Goal: Transaction & Acquisition: Obtain resource

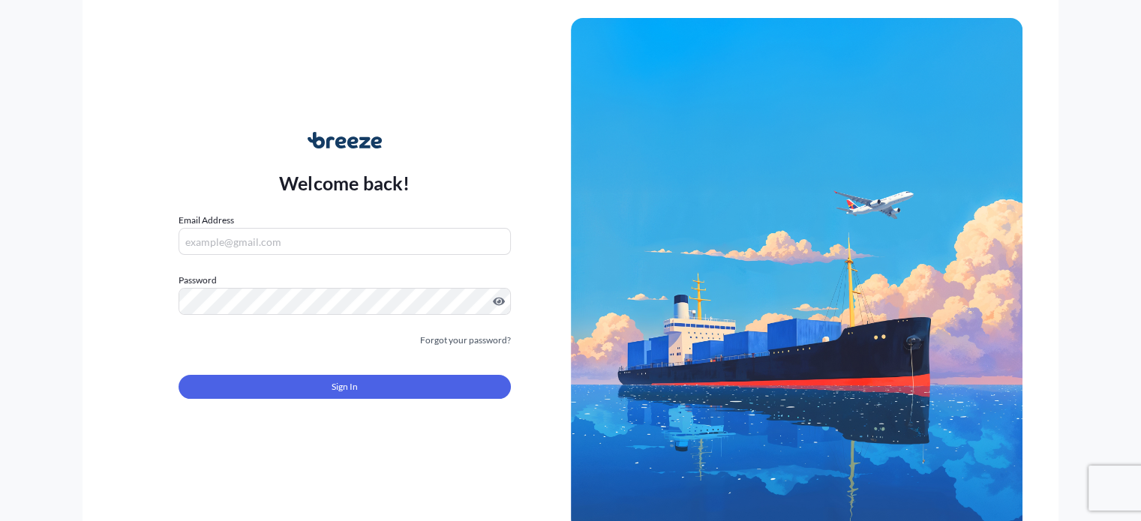
click at [299, 248] on input "Email Address" at bounding box center [345, 241] width 332 height 27
type input "[PERSON_NAME][EMAIL_ADDRESS][DOMAIN_NAME]"
click at [365, 353] on form "Email Address [PERSON_NAME][EMAIL_ADDRESS][DOMAIN_NAME] Password Must include: …" at bounding box center [345, 315] width 332 height 204
click at [224, 247] on input "Email Address" at bounding box center [345, 241] width 332 height 27
type input "[PERSON_NAME][EMAIL_ADDRESS][DOMAIN_NAME]"
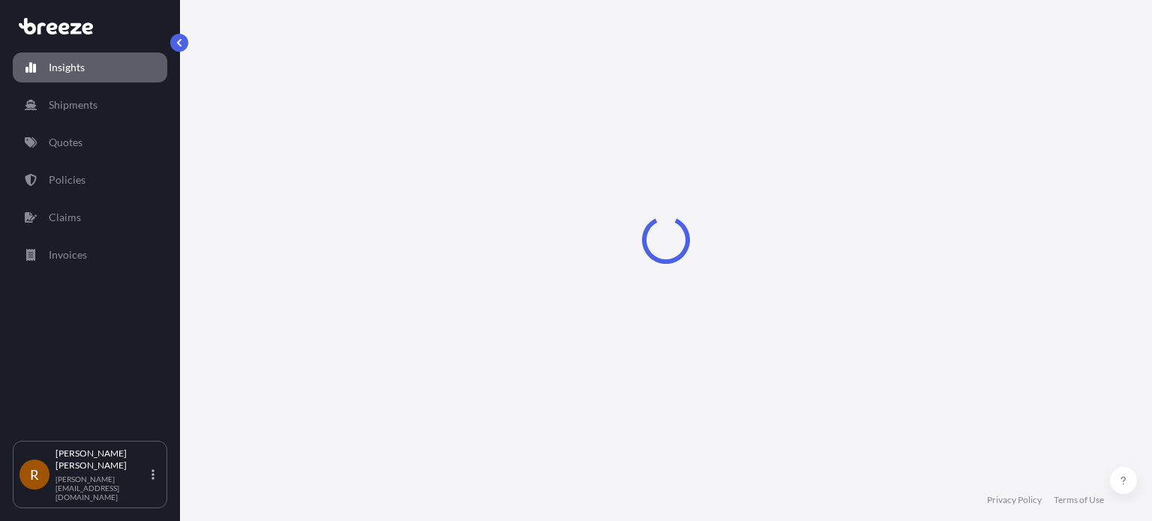
select select "2025"
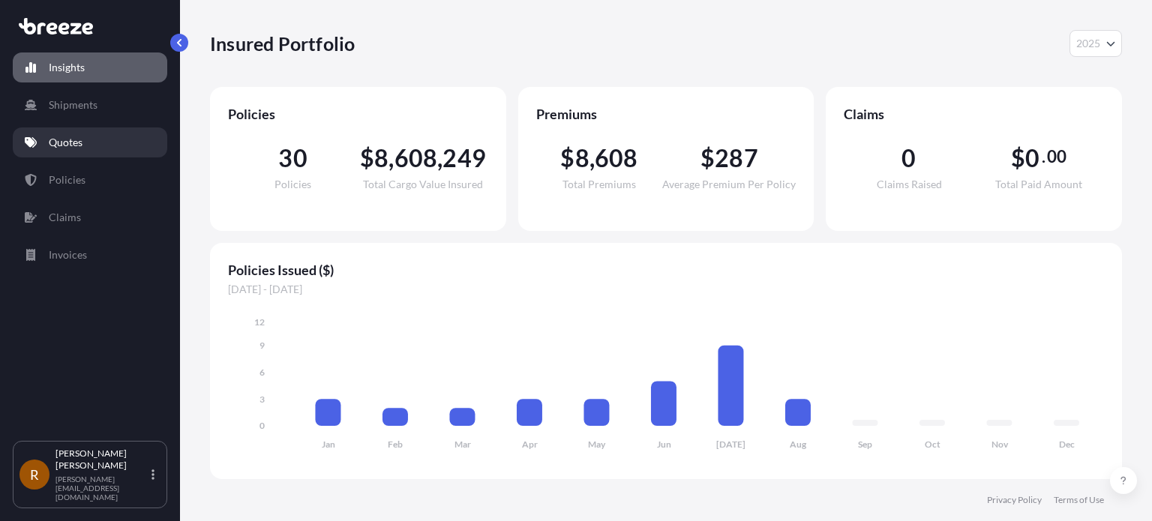
click at [64, 140] on p "Quotes" at bounding box center [66, 142] width 34 height 15
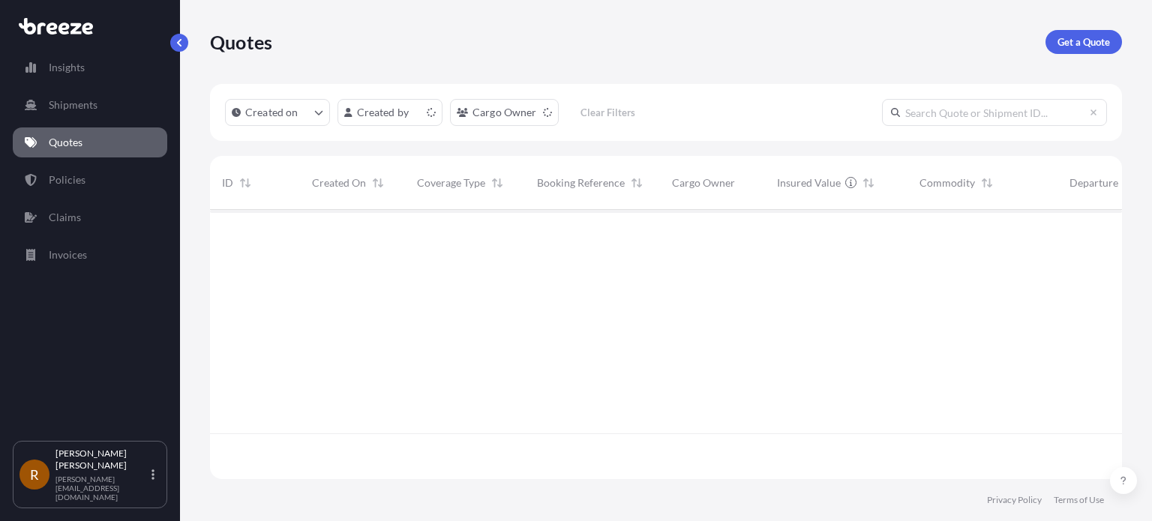
scroll to position [266, 900]
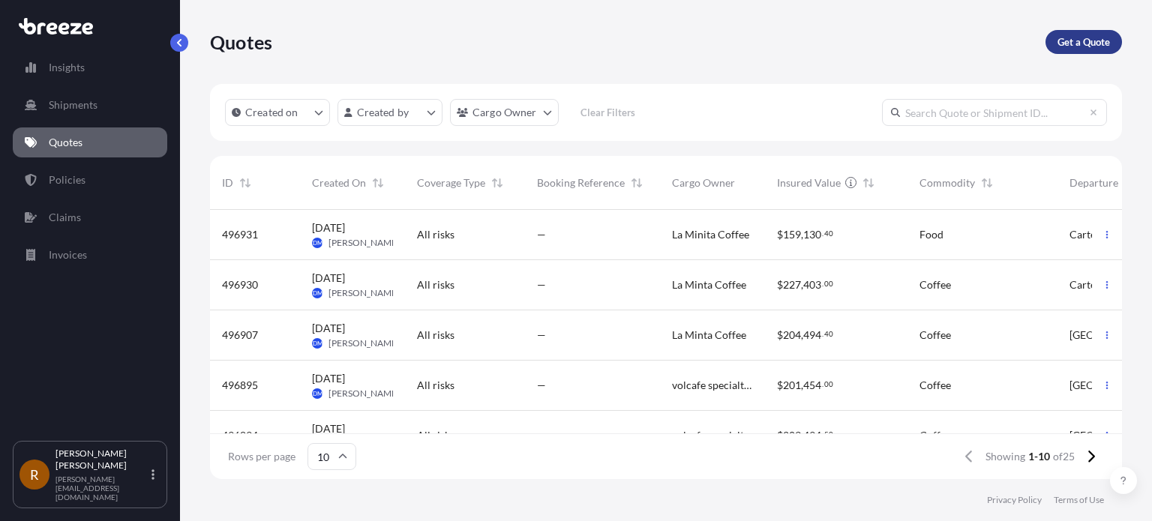
click at [1104, 38] on p "Get a Quote" at bounding box center [1084, 42] width 53 height 15
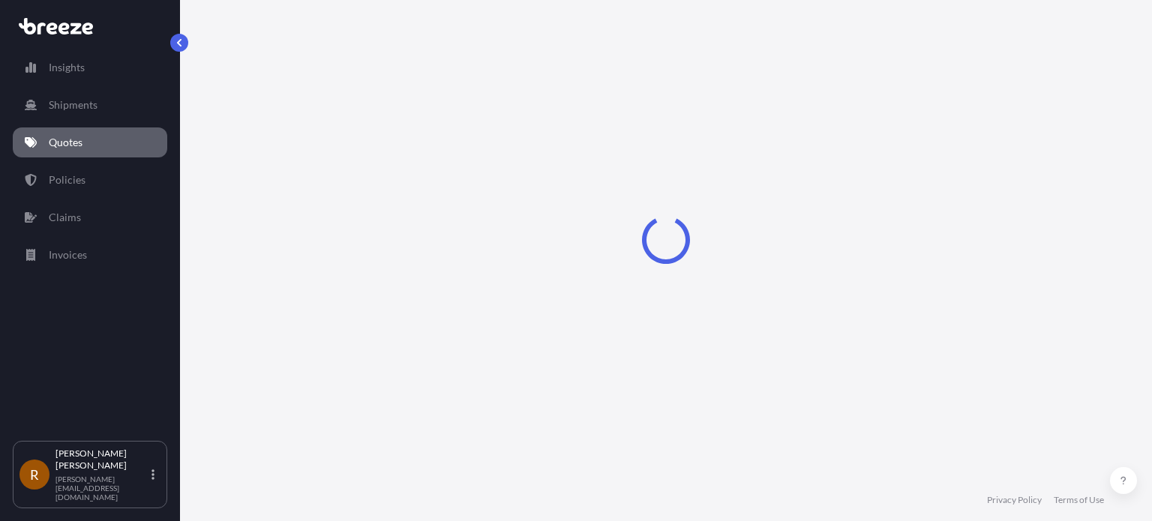
select select "Sea"
select select "1"
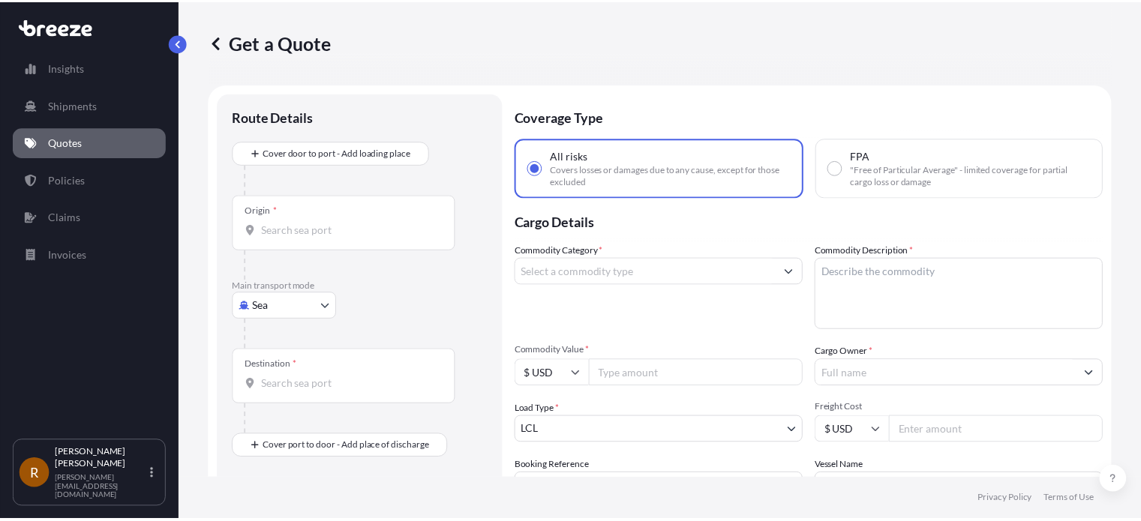
scroll to position [24, 0]
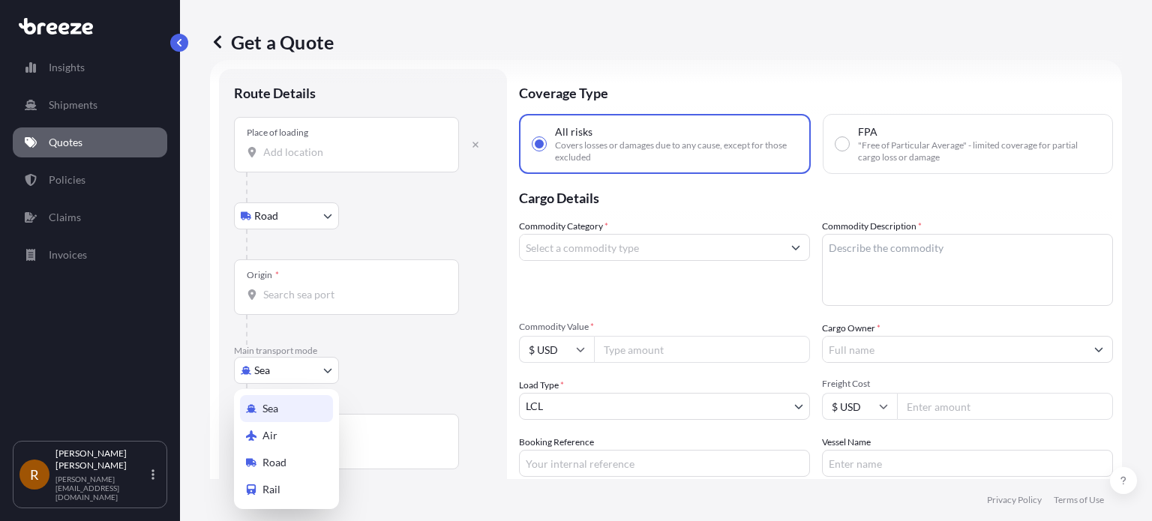
click at [292, 377] on body "Insights Shipments Quotes Policies Claims Invoices R Robin Justason robin@hartl…" at bounding box center [576, 260] width 1152 height 521
click at [284, 464] on span "Road" at bounding box center [275, 462] width 24 height 15
select select "Road"
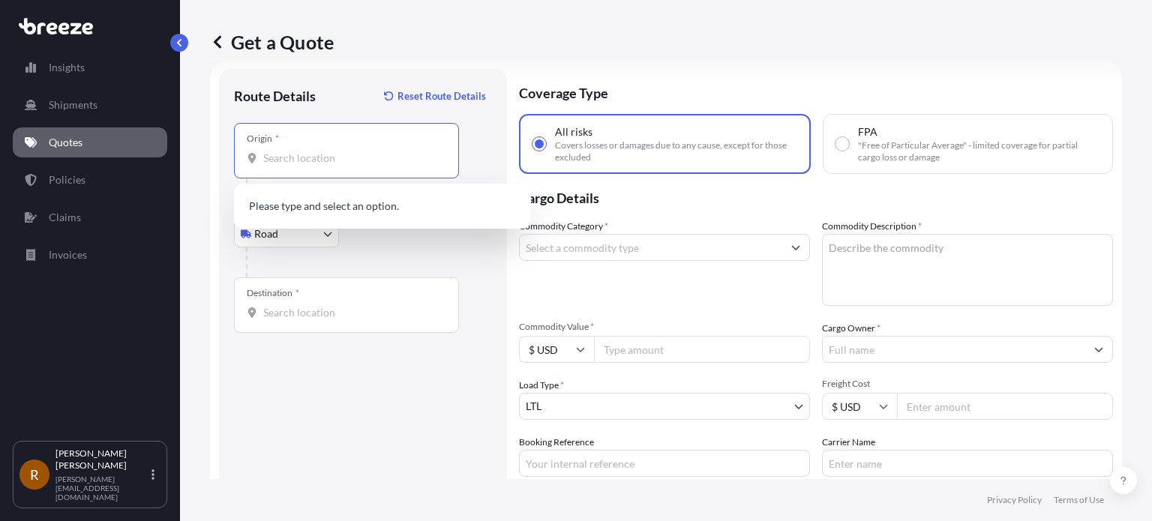
click at [272, 164] on input "Origin *" at bounding box center [351, 158] width 177 height 15
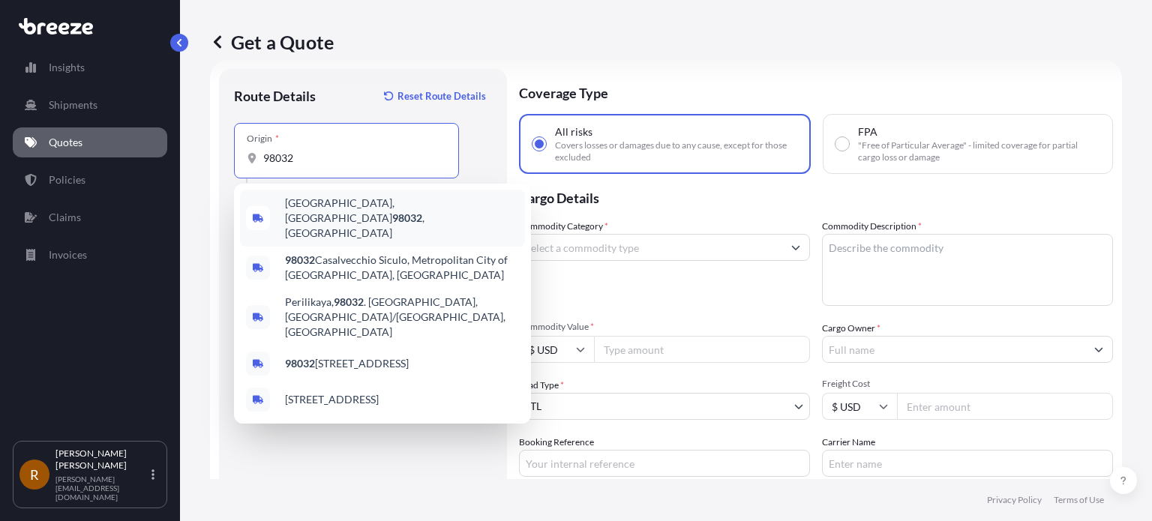
click at [317, 203] on span "Kent, WA 98032 , USA" at bounding box center [402, 218] width 234 height 45
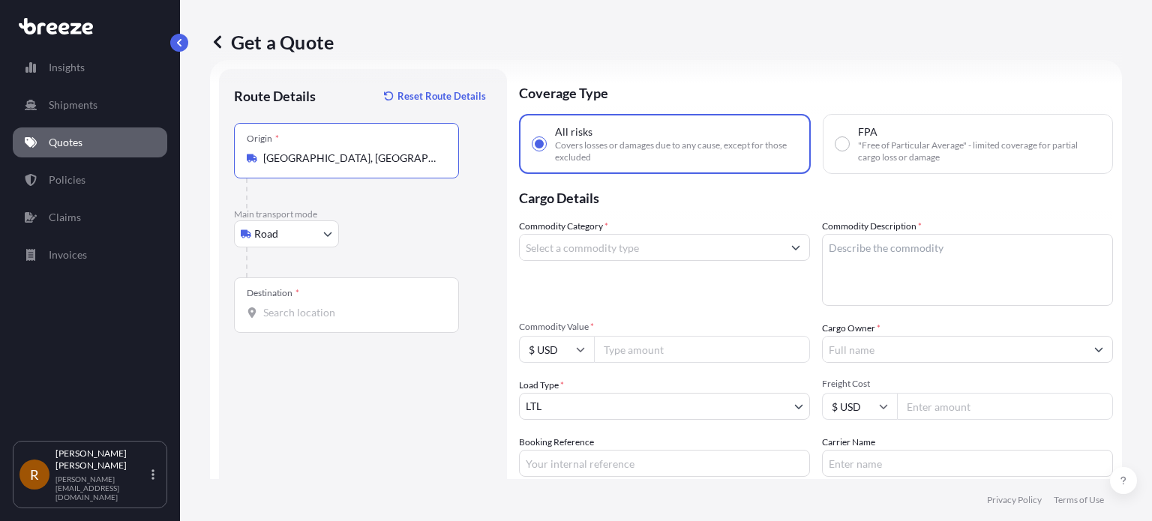
type input "Kent, WA 98032, USA"
click at [282, 303] on div "Destination *" at bounding box center [346, 306] width 225 height 56
click at [282, 305] on input "Destination *" at bounding box center [351, 312] width 177 height 15
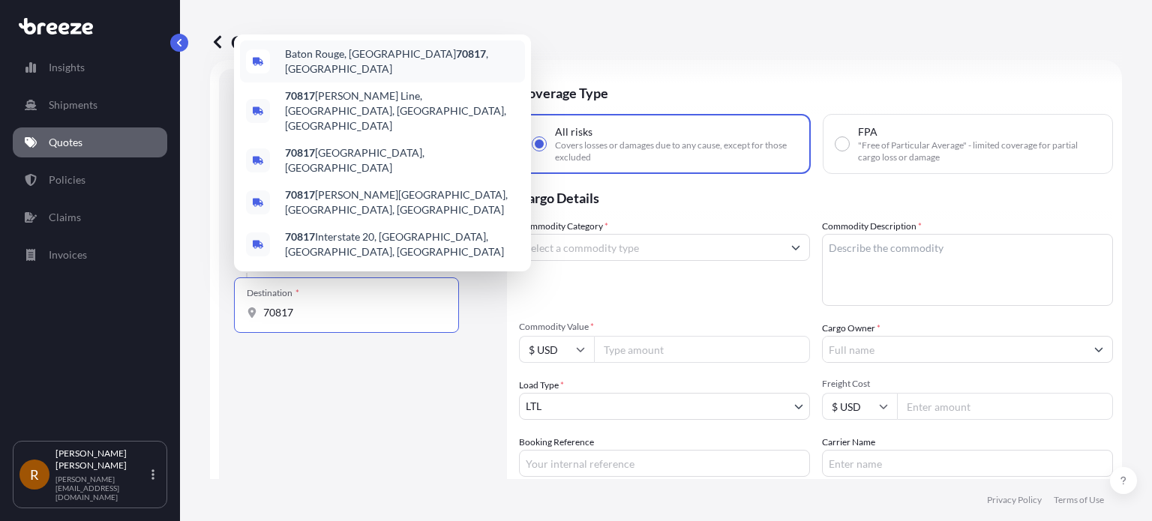
click at [363, 83] on div "Baton Rouge, LA 70817 , USA" at bounding box center [382, 62] width 285 height 42
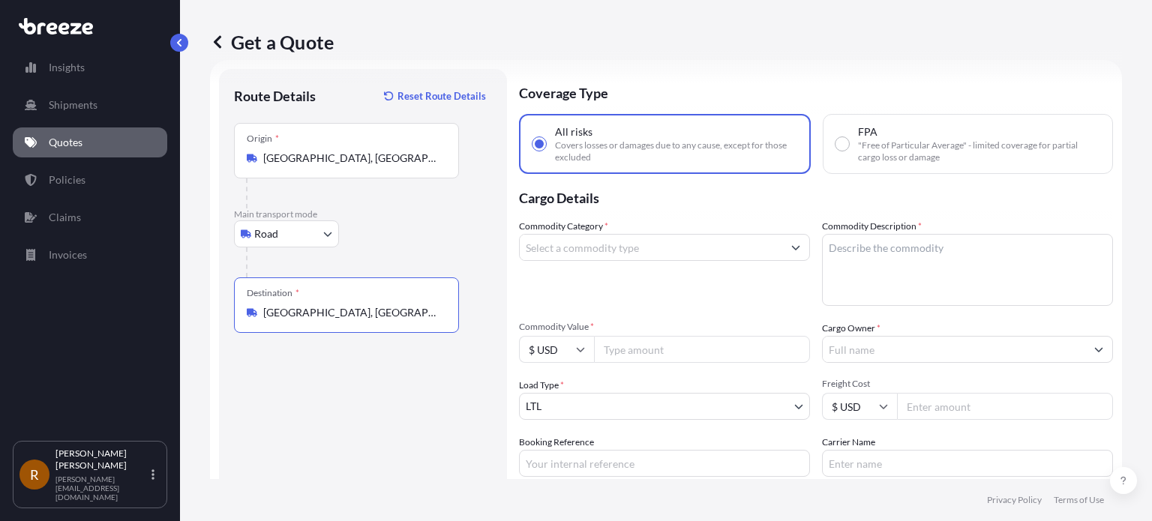
type input "Baton Rouge, LA 70817, USA"
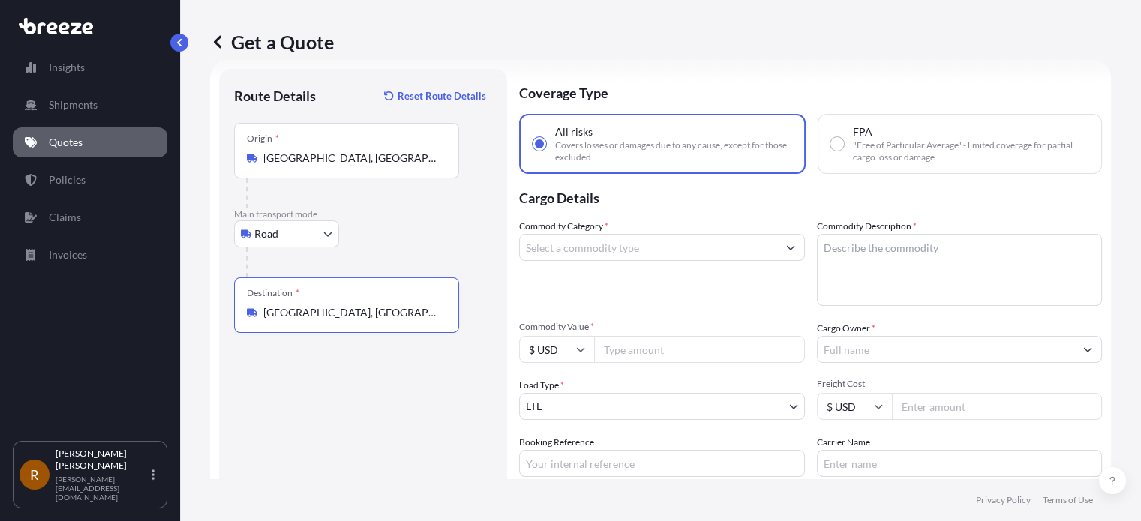
click at [587, 248] on input "Commodity Category *" at bounding box center [648, 247] width 257 height 27
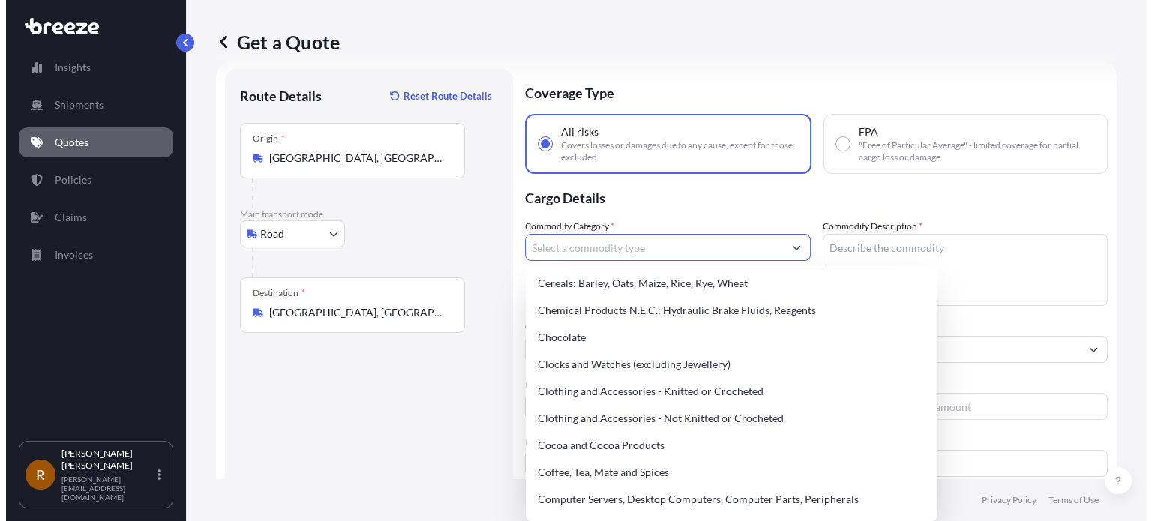
scroll to position [525, 0]
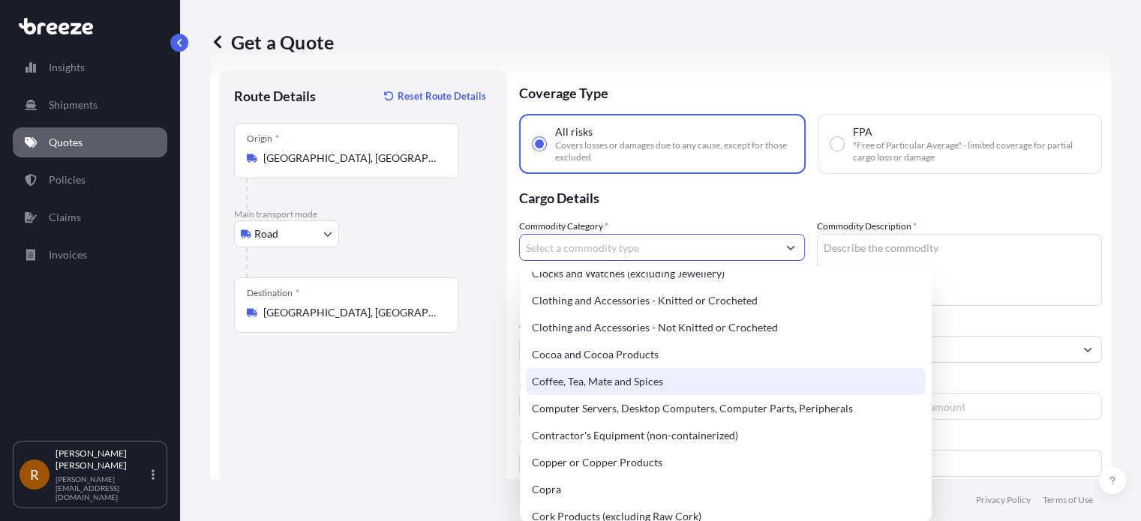
click at [605, 384] on div "Coffee, Tea, Mate and Spices" at bounding box center [726, 381] width 400 height 27
type input "Coffee, Tea, Mate and Spices"
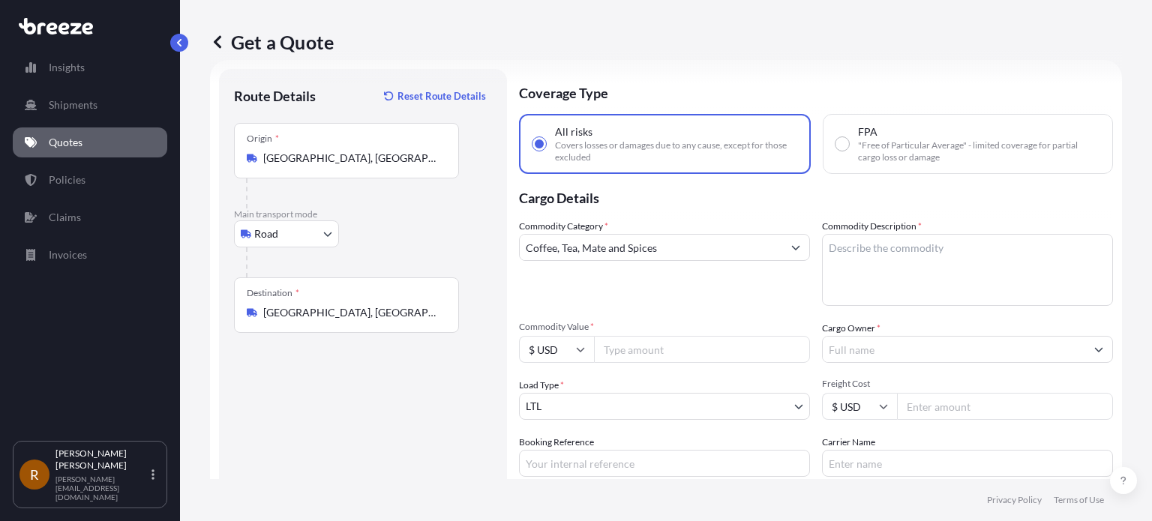
click at [626, 350] on input "Commodity Value *" at bounding box center [702, 349] width 216 height 27
type input "150000"
click at [875, 248] on textarea "Commodity Description *" at bounding box center [967, 270] width 291 height 72
type textarea "roasted coffee"
click at [606, 459] on input "Booking Reference" at bounding box center [664, 463] width 291 height 27
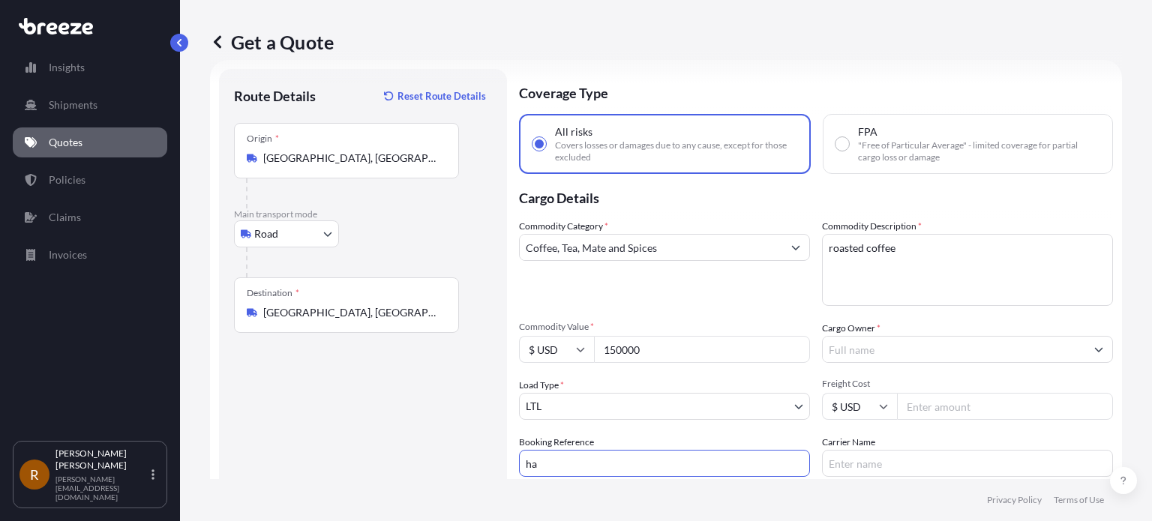
type input "h"
type input "HARTLEY PRO 159786"
click at [837, 462] on input "Carrier Name" at bounding box center [967, 463] width 291 height 27
type input "Hartley"
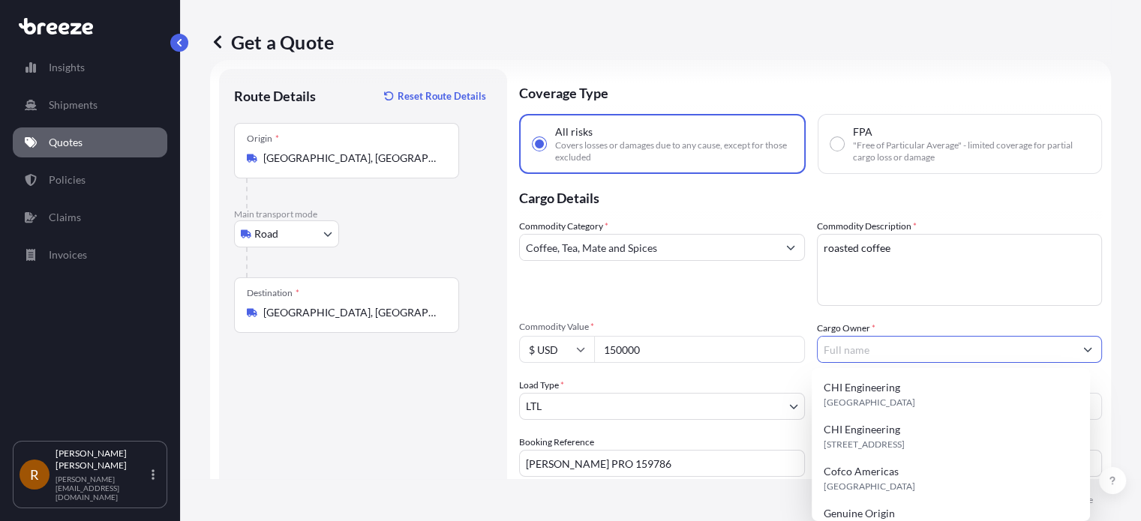
click at [859, 352] on input "Cargo Owner *" at bounding box center [946, 349] width 257 height 27
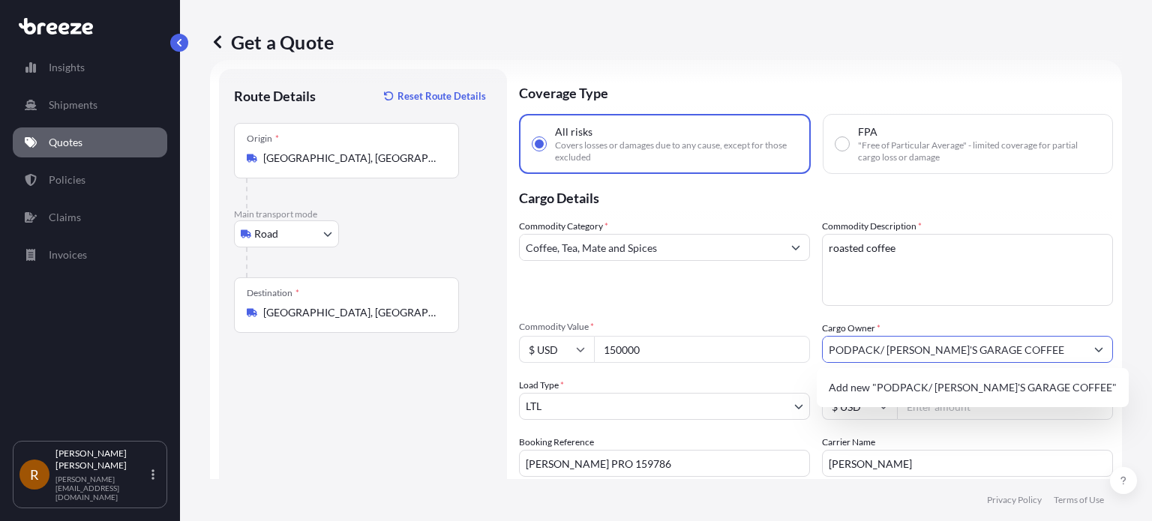
type input "PODPACK/ JOE'S GARAGE COFFEE"
click at [900, 281] on textarea "roasted coffee" at bounding box center [967, 270] width 291 height 72
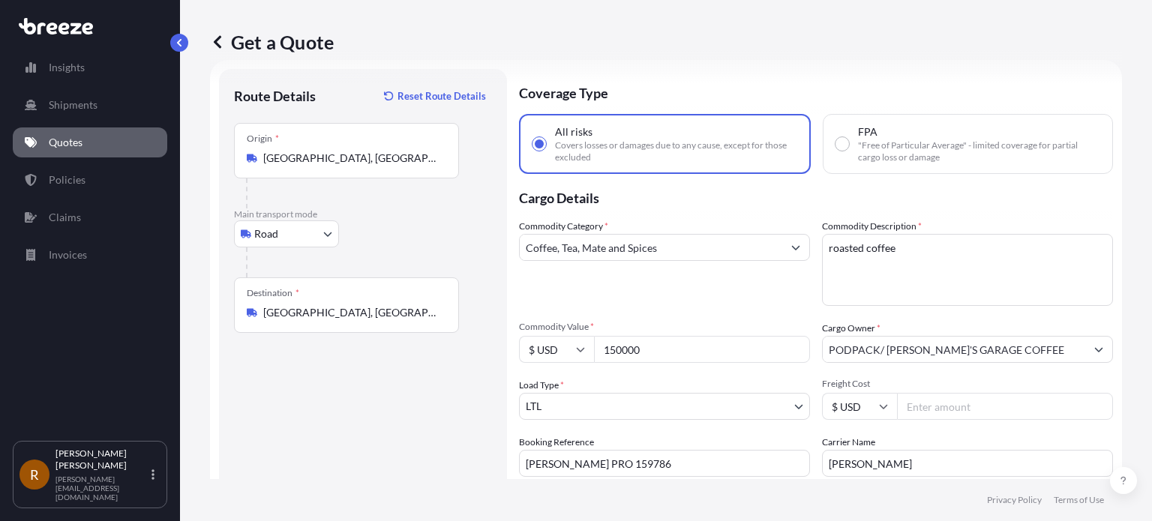
click at [954, 411] on input "Freight Cost" at bounding box center [1005, 406] width 216 height 27
type input "6500"
click at [911, 512] on footer "Privacy Policy Terms of Use" at bounding box center [666, 500] width 972 height 42
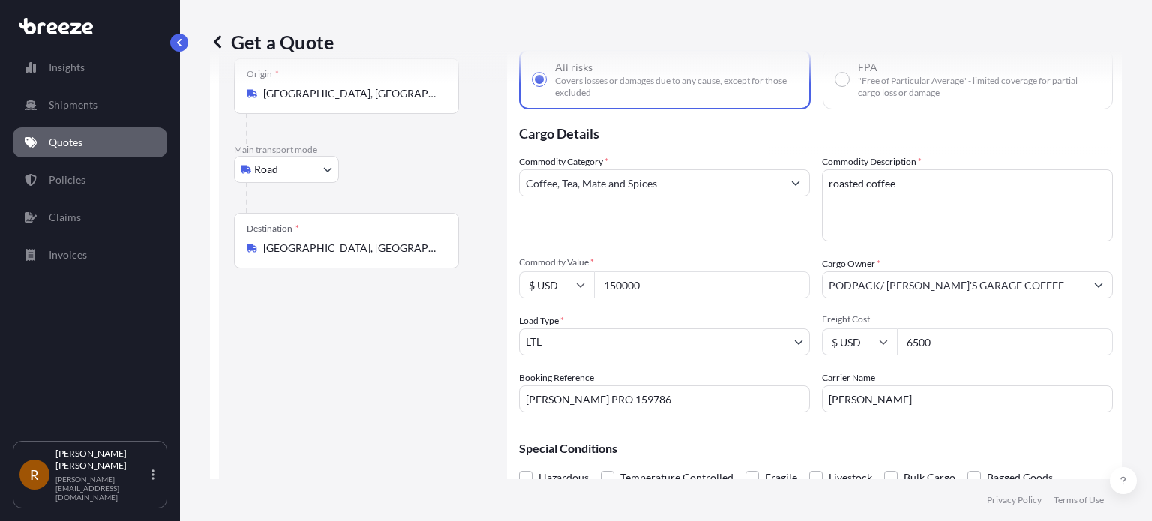
scroll to position [159, 0]
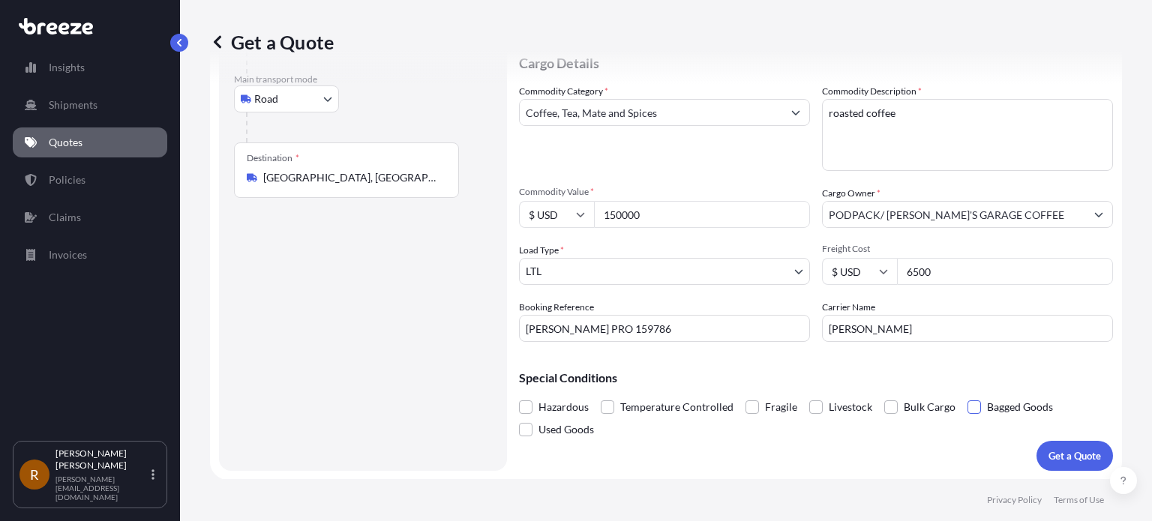
click at [972, 404] on span at bounding box center [975, 408] width 14 height 14
click at [968, 396] on input "Bagged Goods" at bounding box center [968, 396] width 0 height 0
click at [1056, 449] on p "Get a Quote" at bounding box center [1075, 456] width 53 height 15
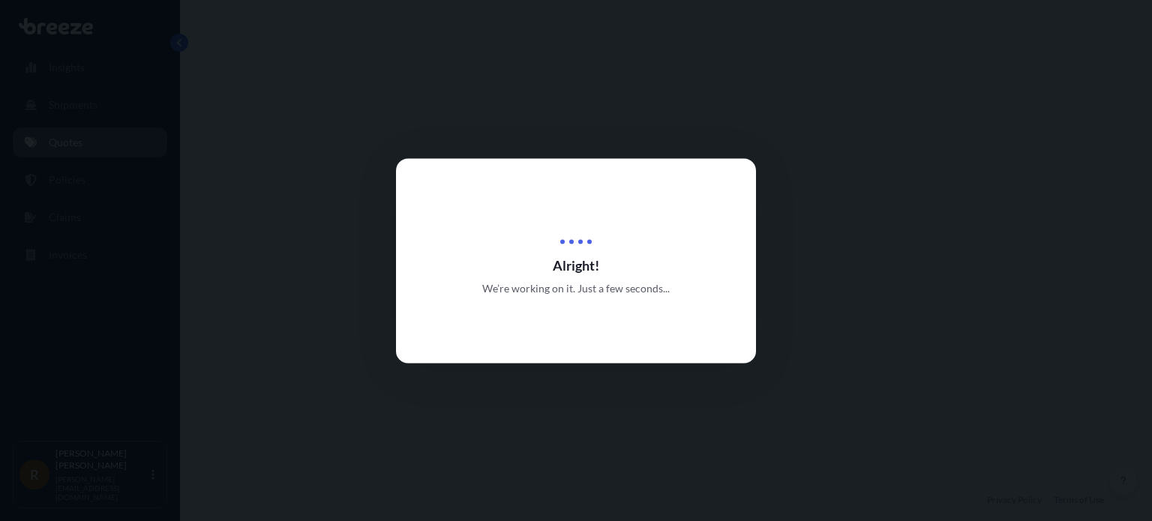
select select "Road"
select select "1"
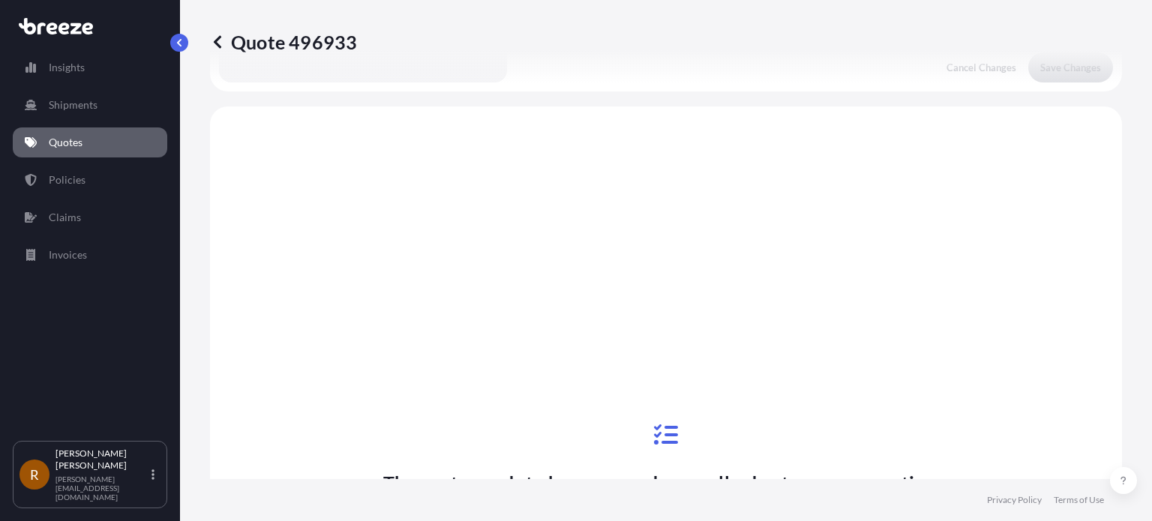
scroll to position [578, 0]
